Goal: Task Accomplishment & Management: Manage account settings

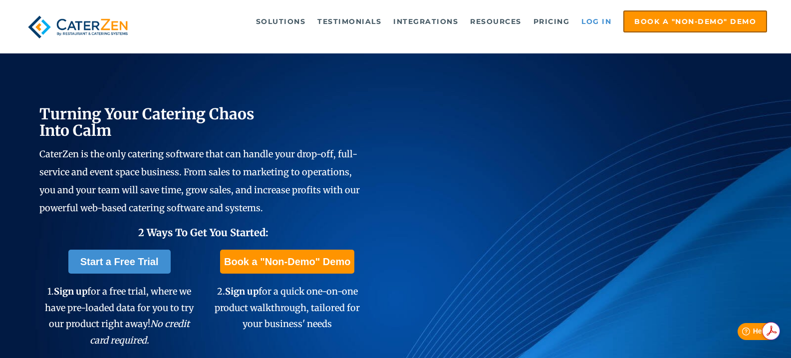
click at [593, 22] on link "Log in" at bounding box center [596, 21] width 40 height 20
click at [603, 24] on link "Log in" at bounding box center [596, 21] width 40 height 20
drag, startPoint x: 0, startPoint y: 0, endPoint x: 600, endPoint y: 20, distance: 600.7
click at [600, 20] on link "Log in" at bounding box center [596, 21] width 40 height 20
